Goal: Information Seeking & Learning: Learn about a topic

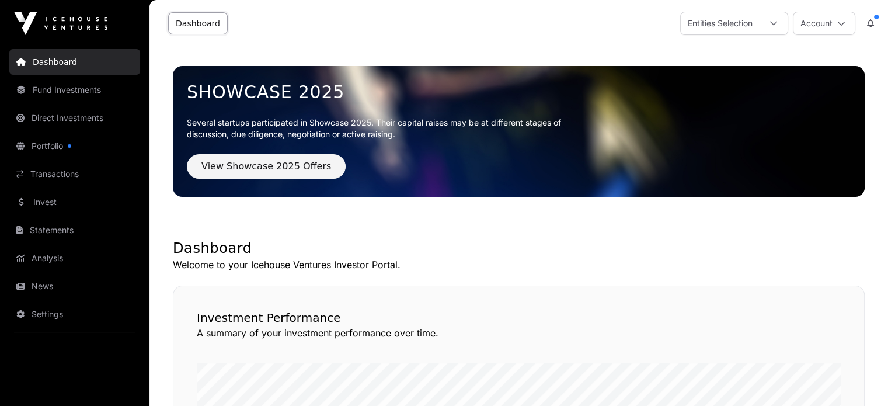
click at [62, 93] on link "Fund Investments" at bounding box center [74, 90] width 131 height 26
click at [57, 64] on link "Dashboard" at bounding box center [74, 62] width 131 height 26
click at [62, 102] on link "Fund Investments" at bounding box center [74, 90] width 131 height 26
click at [71, 92] on link "Fund Investments" at bounding box center [74, 90] width 131 height 26
click at [68, 92] on link "Fund Investments" at bounding box center [74, 90] width 131 height 26
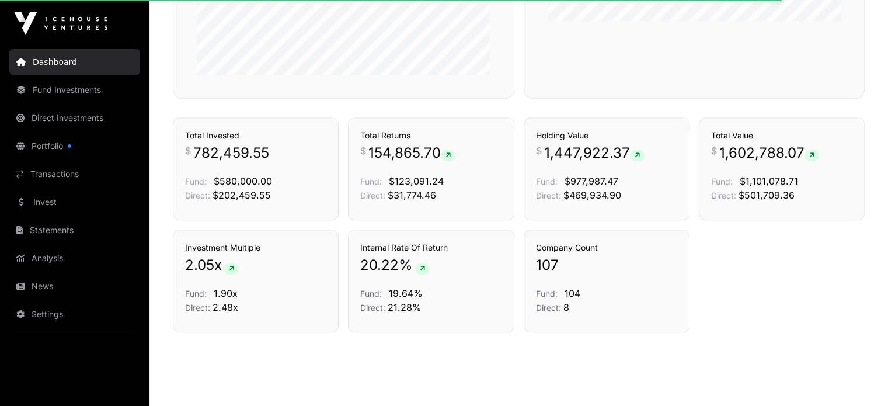
scroll to position [798, 0]
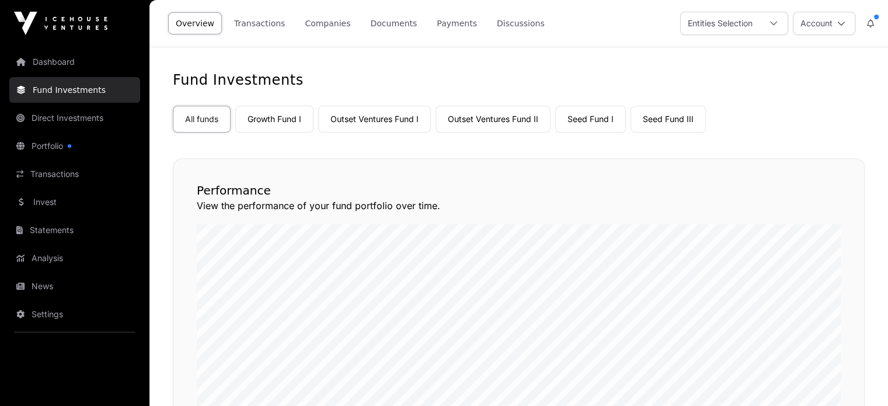
click at [669, 125] on link "Seed Fund III" at bounding box center [667, 119] width 75 height 27
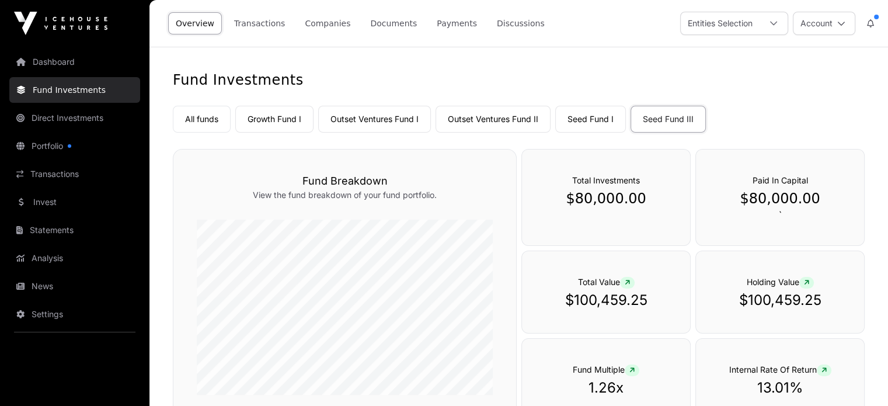
click at [323, 22] on link "Companies" at bounding box center [327, 23] width 61 height 22
